Goal: Entertainment & Leisure: Browse casually

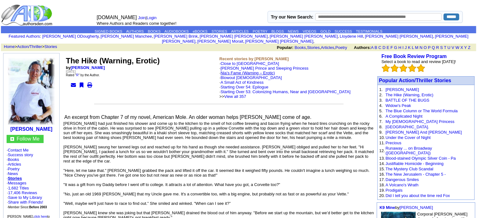
click at [238, 71] on link "Nia’s Fame (Warning – Erotic)" at bounding box center [248, 73] width 54 height 5
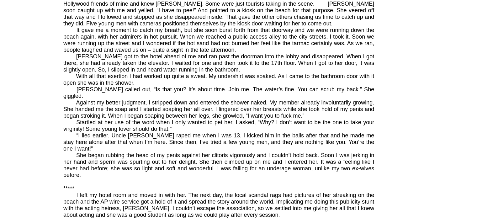
scroll to position [1286, 0]
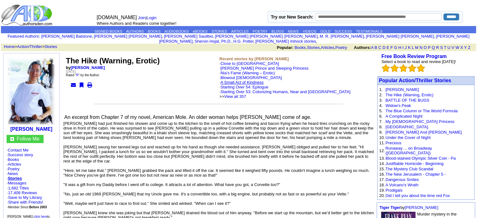
click at [234, 80] on link "A Small Act of Kindness" at bounding box center [242, 82] width 43 height 5
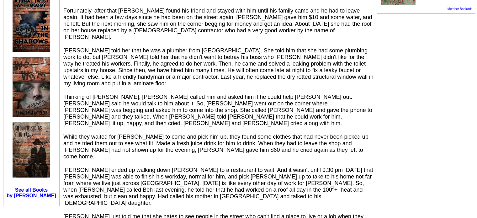
scroll to position [408, 0]
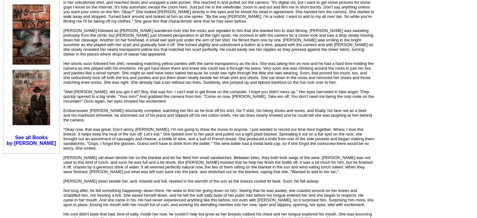
scroll to position [471, 0]
